Goal: Task Accomplishment & Management: Manage account settings

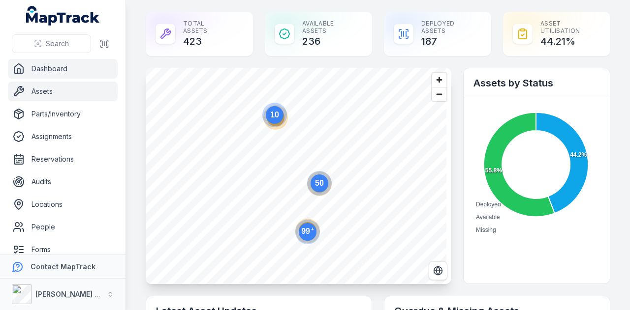
click at [94, 94] on link "Assets" at bounding box center [63, 92] width 110 height 20
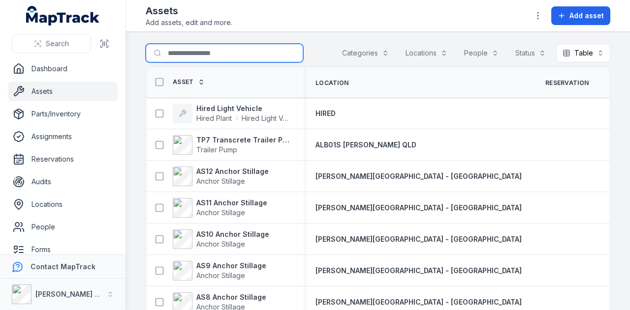
click at [222, 57] on input "Search for assets" at bounding box center [224, 53] width 157 height 19
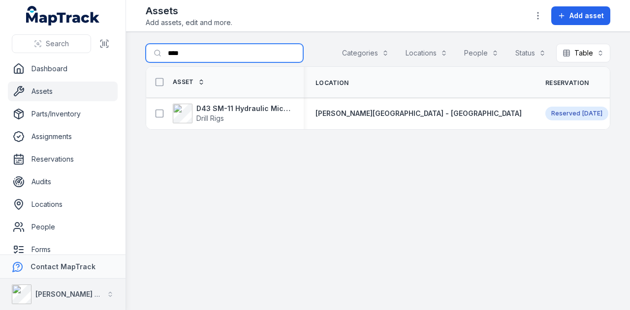
type input "****"
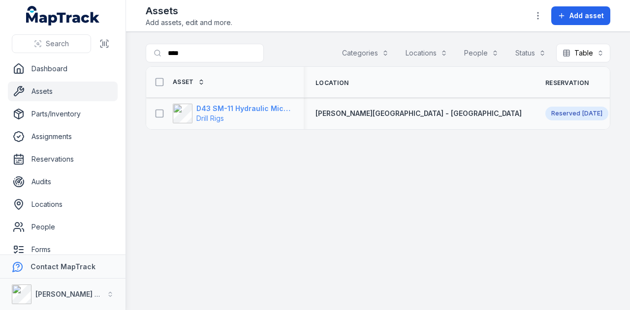
click at [220, 106] on strong "D43 SM-11 Hydraulic Microdrilling" at bounding box center [243, 109] width 95 height 10
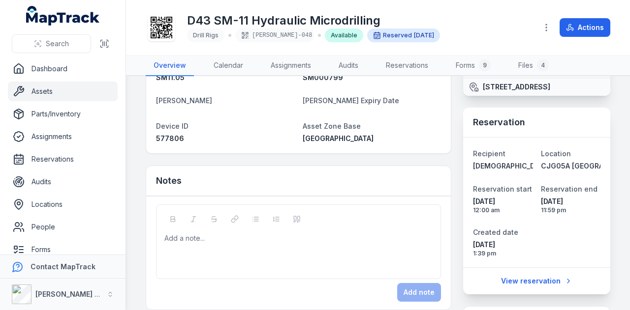
scroll to position [197, 0]
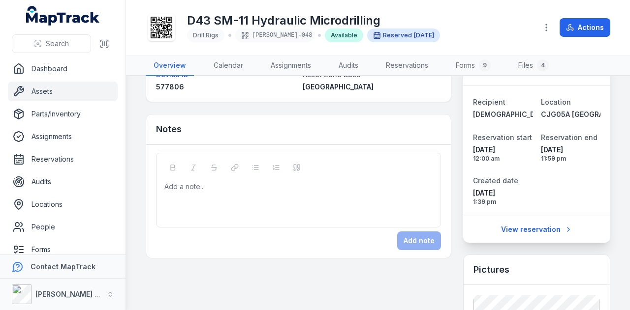
click at [81, 83] on link "Assets" at bounding box center [63, 92] width 110 height 20
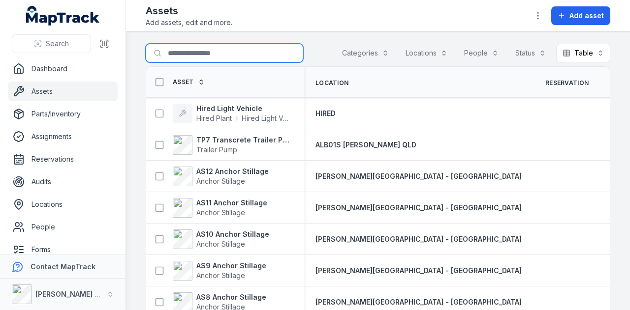
click at [204, 52] on input "Search for assets" at bounding box center [224, 53] width 157 height 19
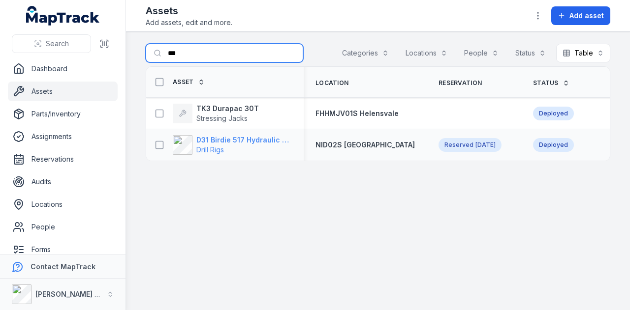
type input "***"
click at [265, 141] on strong "D31 Birdie 517 Hydraulic Drill Rig" at bounding box center [243, 140] width 95 height 10
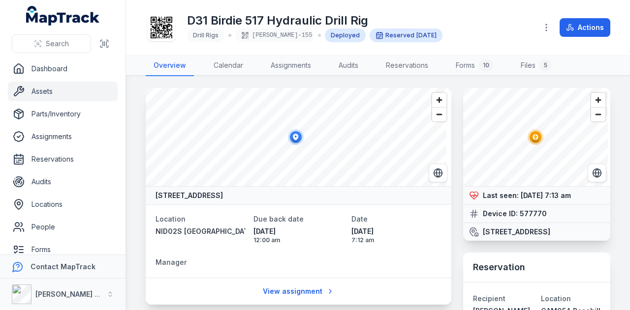
click at [68, 93] on link "Assets" at bounding box center [63, 92] width 110 height 20
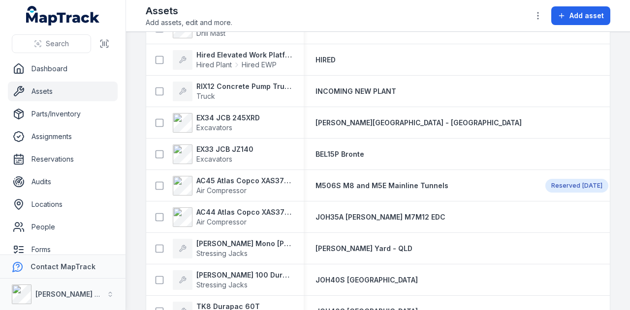
scroll to position [738, 0]
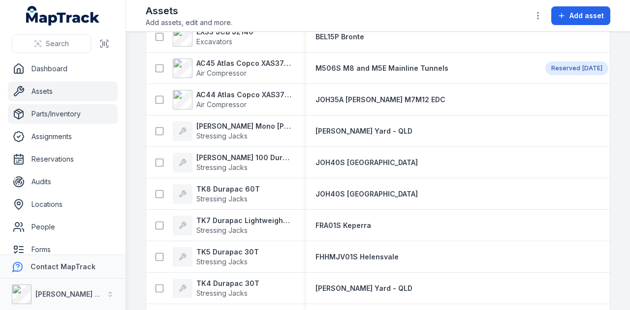
click at [61, 108] on link "Parts/Inventory" at bounding box center [63, 114] width 110 height 20
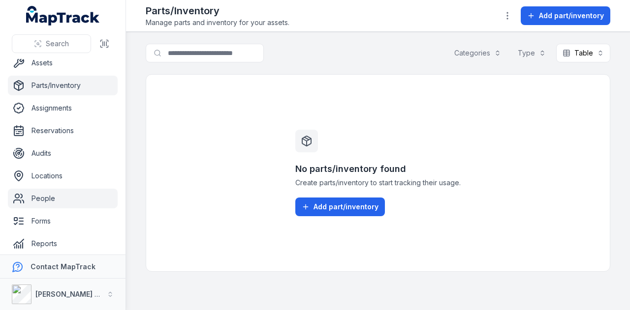
scroll to position [78, 0]
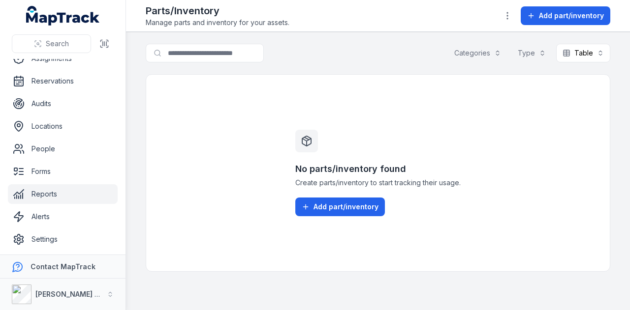
click at [83, 199] on link "Reports" at bounding box center [63, 194] width 110 height 20
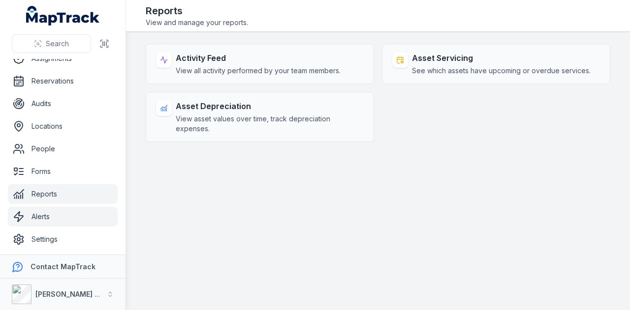
click at [89, 221] on link "Alerts" at bounding box center [63, 217] width 110 height 20
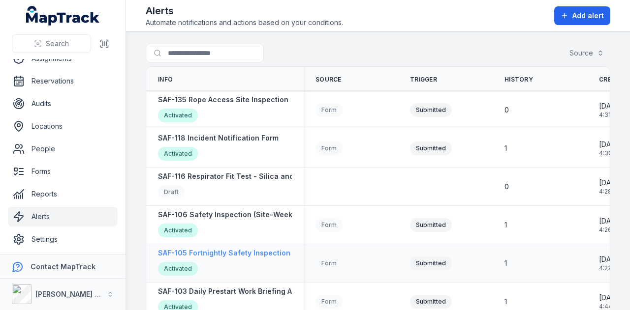
click at [262, 254] on strong "SAF-105 Fortnightly Safety Inspection (Yard)" at bounding box center [235, 253] width 155 height 10
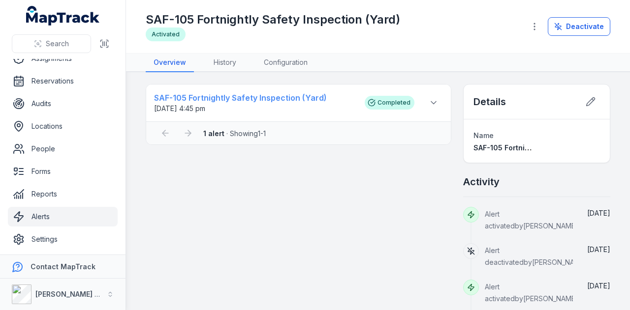
click at [239, 99] on strong "SAF-105 Fortnightly Safety Inspection (Yard)" at bounding box center [254, 98] width 201 height 12
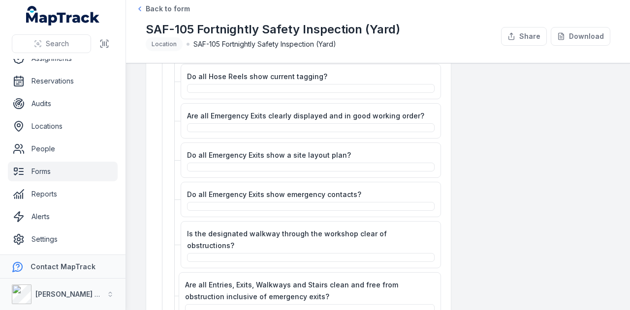
scroll to position [98, 0]
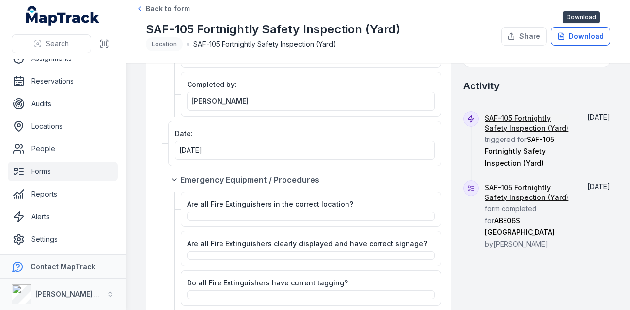
click at [588, 41] on button "Download" at bounding box center [581, 36] width 60 height 19
click at [172, 4] on span "Back to form" at bounding box center [168, 9] width 44 height 10
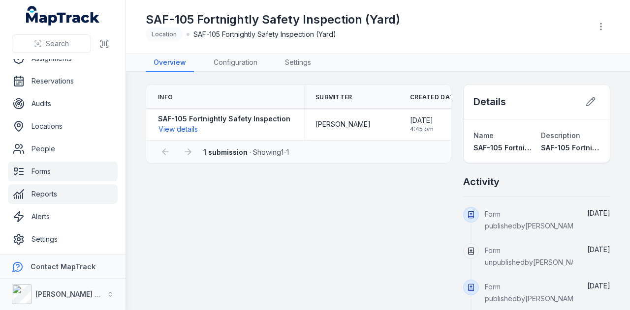
click at [87, 197] on link "Reports" at bounding box center [63, 194] width 110 height 20
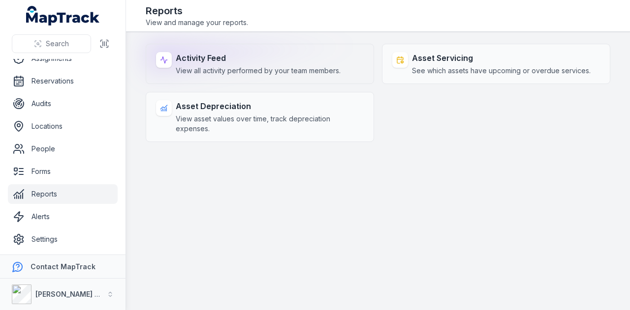
click at [301, 59] on strong "Activity Feed" at bounding box center [258, 58] width 165 height 12
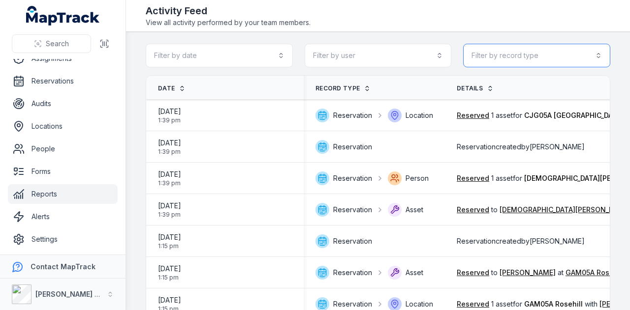
click at [587, 53] on button "Filter by record type" at bounding box center [536, 56] width 147 height 24
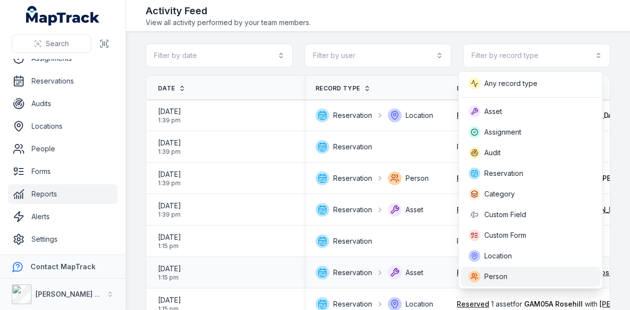
click at [554, 276] on div "Person" at bounding box center [530, 277] width 124 height 12
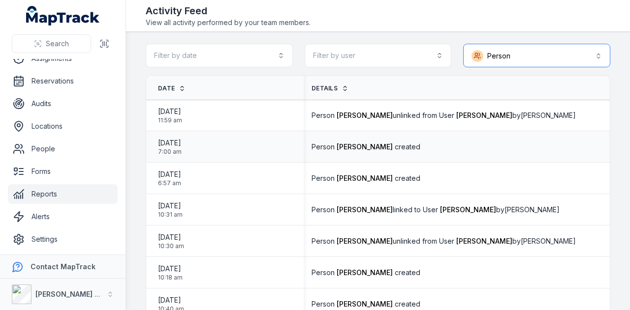
scroll to position [0, 86]
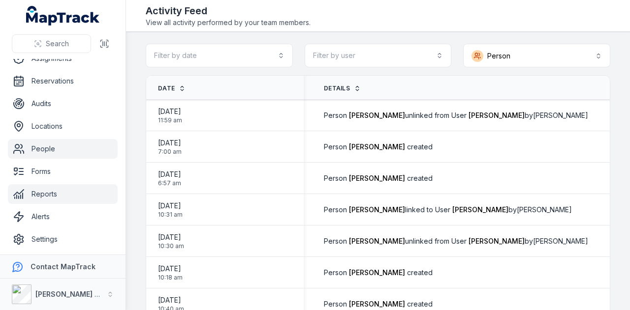
click at [73, 156] on link "People" at bounding box center [63, 149] width 110 height 20
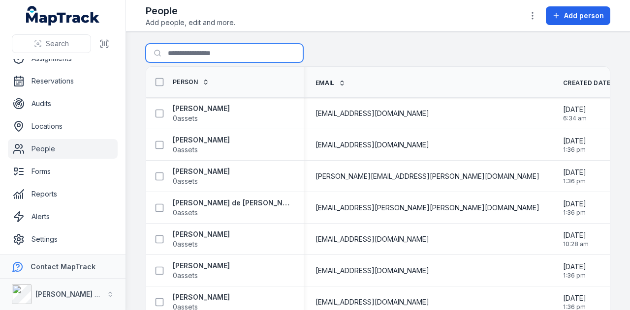
click at [236, 58] on input "Search for people" at bounding box center [224, 53] width 157 height 19
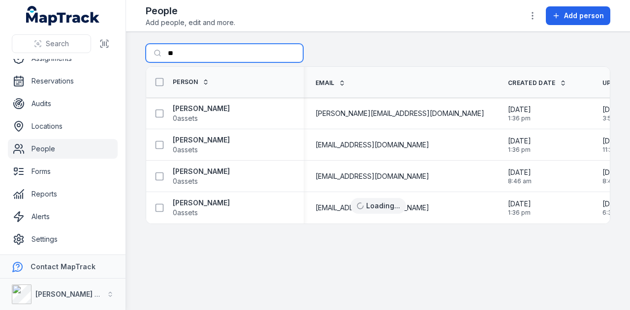
type input "*"
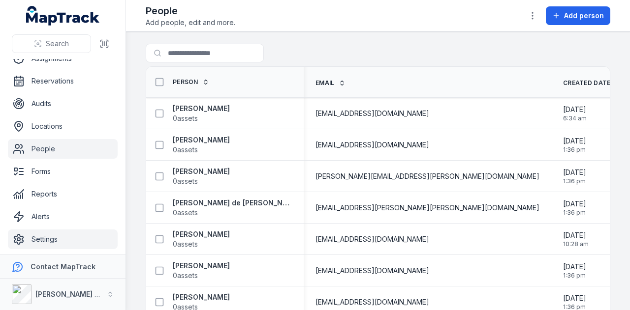
click at [76, 233] on link "Settings" at bounding box center [63, 240] width 110 height 20
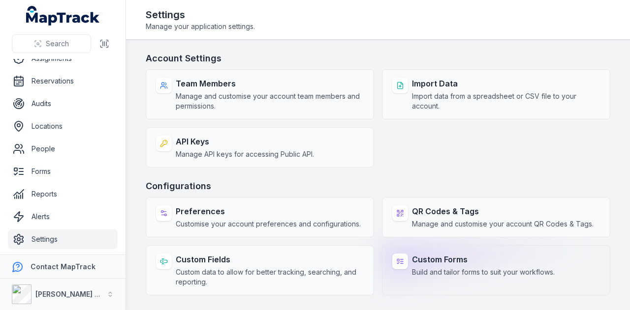
click at [461, 256] on strong "Custom Forms" at bounding box center [483, 260] width 143 height 12
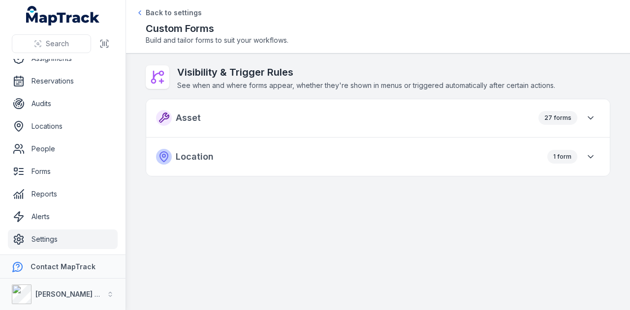
click at [582, 121] on div "27 forms" at bounding box center [568, 118] width 61 height 19
click at [589, 115] on icon "button" at bounding box center [590, 118] width 10 height 10
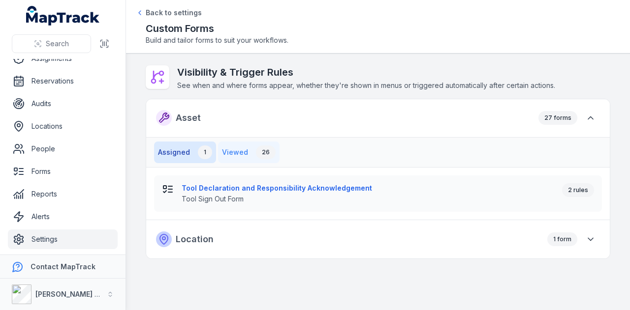
click at [247, 154] on button "Viewed 26" at bounding box center [248, 153] width 61 height 22
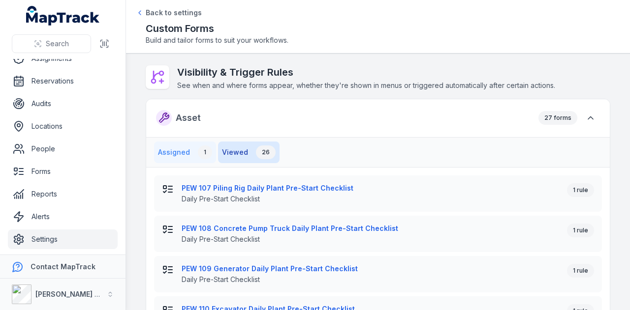
click at [177, 151] on button "Assigned 1" at bounding box center [185, 153] width 62 height 22
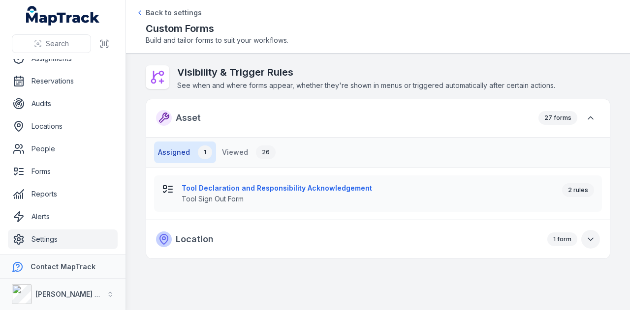
click at [589, 239] on icon "button" at bounding box center [590, 240] width 5 height 2
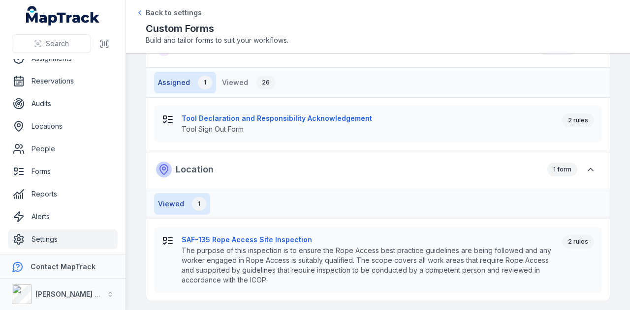
scroll to position [70, 0]
click at [280, 238] on strong "SAF-135 Rope Access Site Inspection" at bounding box center [368, 240] width 372 height 10
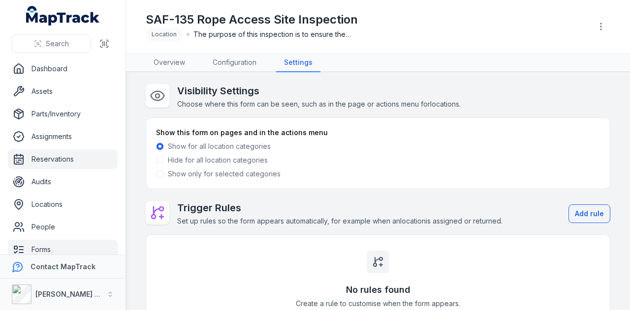
click at [57, 161] on link "Reservations" at bounding box center [63, 160] width 110 height 20
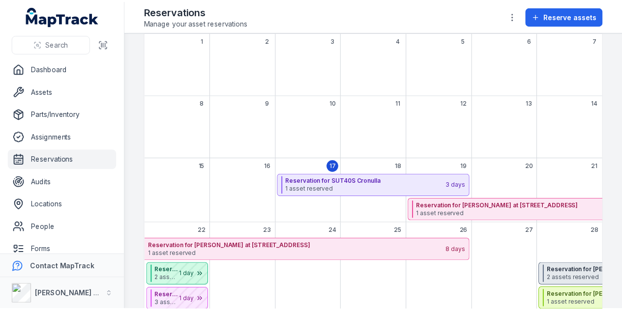
scroll to position [148, 0]
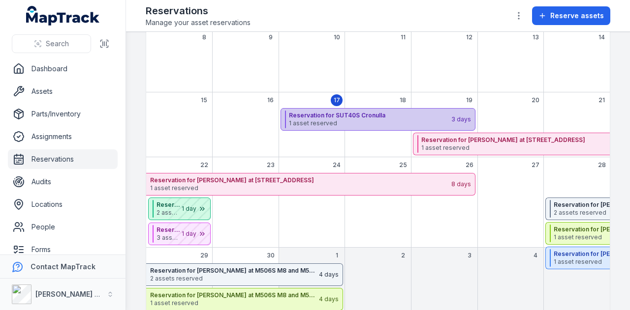
click at [382, 120] on span "1 asset reserved" at bounding box center [369, 124] width 161 height 8
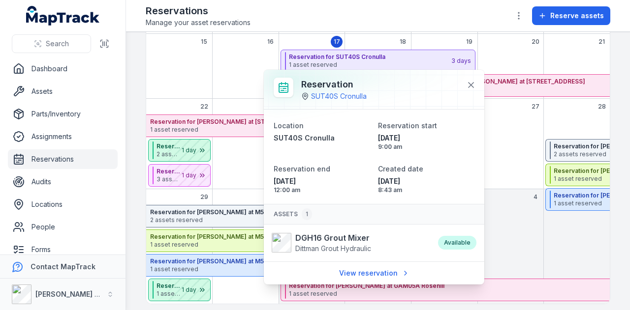
scroll to position [211, 0]
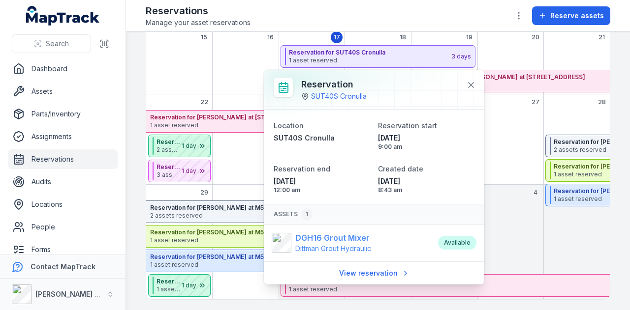
click at [345, 234] on strong "DGH16 Grout Mixer" at bounding box center [333, 238] width 76 height 12
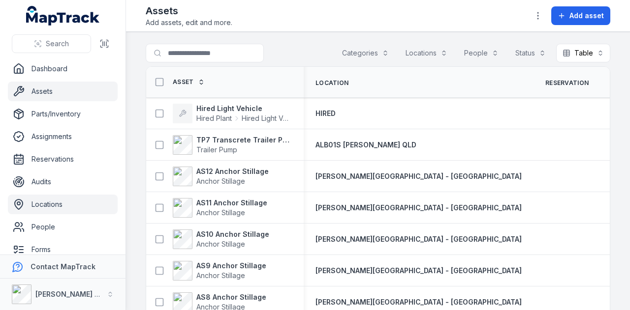
click at [69, 201] on link "Locations" at bounding box center [63, 205] width 110 height 20
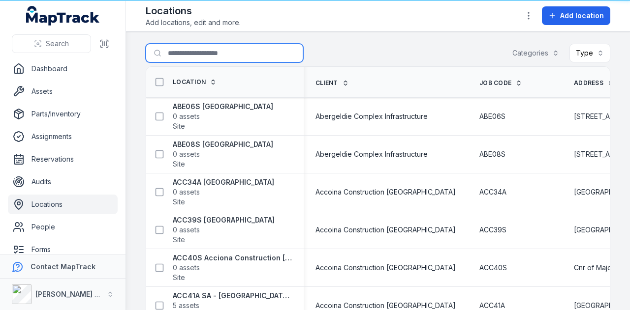
click at [221, 55] on input "Search for locations" at bounding box center [224, 53] width 157 height 19
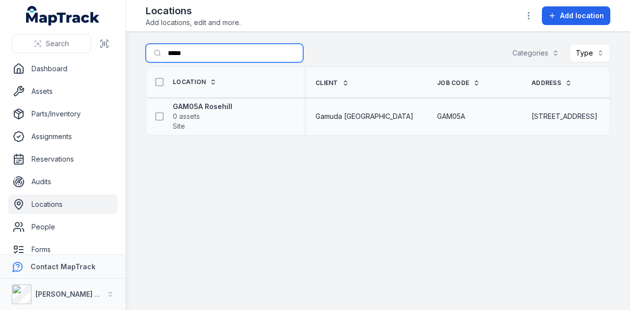
type input "****"
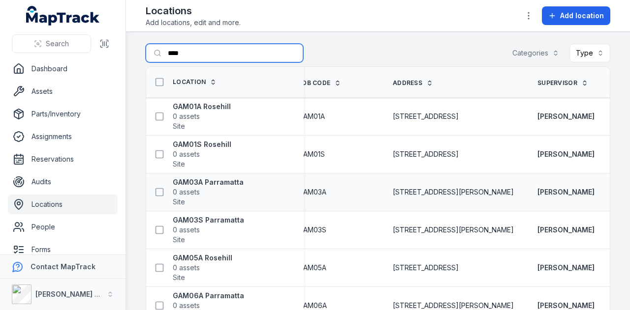
scroll to position [28, 0]
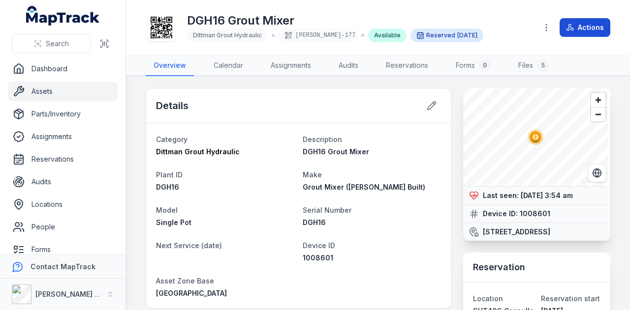
click at [586, 25] on button "Actions" at bounding box center [584, 27] width 51 height 19
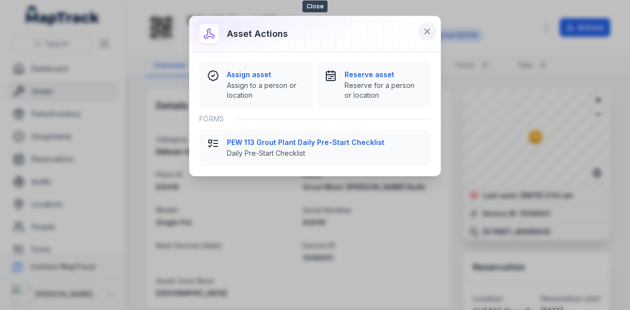
click at [424, 34] on icon at bounding box center [427, 32] width 10 height 10
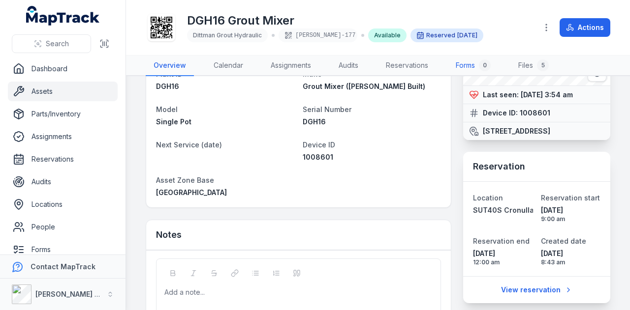
scroll to position [148, 0]
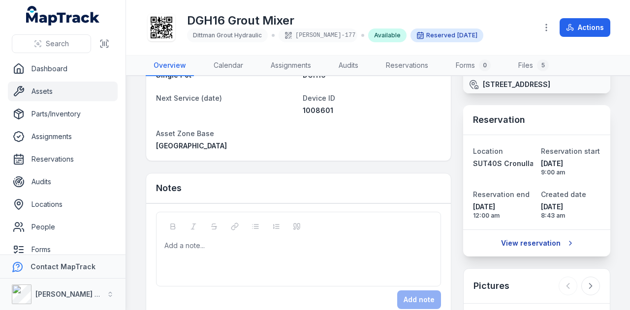
click at [543, 253] on link "View reservation" at bounding box center [536, 243] width 84 height 19
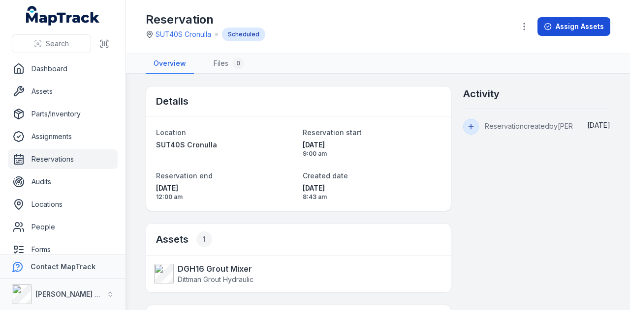
click at [580, 29] on button "Assign Assets" at bounding box center [573, 26] width 73 height 19
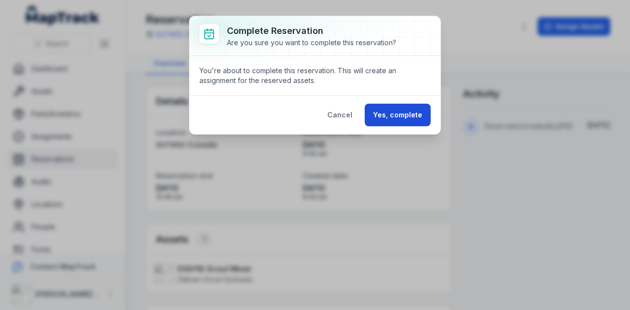
click at [418, 113] on button "Yes, complete" at bounding box center [398, 115] width 66 height 23
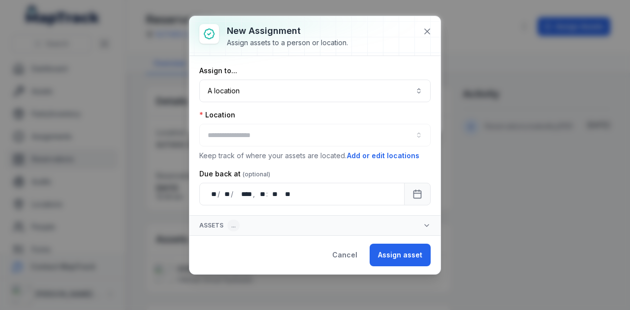
type input "**********"
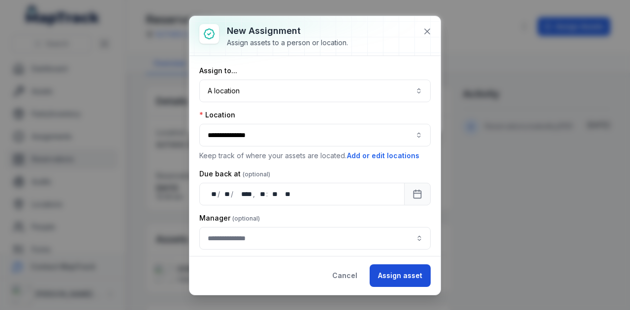
click at [414, 269] on button "Assign asset" at bounding box center [399, 276] width 61 height 23
